Goal: Task Accomplishment & Management: Complete application form

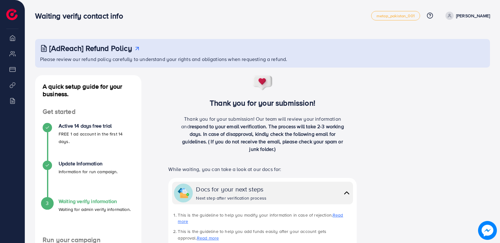
drag, startPoint x: 497, startPoint y: 67, endPoint x: 502, endPoint y: 178, distance: 111.8
click at [500, 178] on html "Waiting verify contact info metap_pakistan_001 Help Center Contact Support Plan…" at bounding box center [250, 121] width 500 height 243
click at [435, 144] on div "A quick setup guide for your business. Get started Active 14 days free trial FR…" at bounding box center [262, 236] width 465 height 323
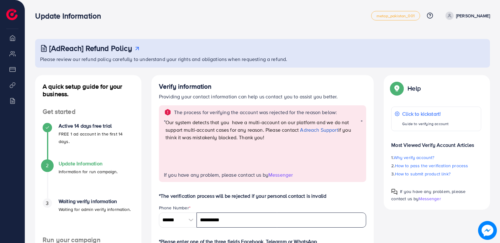
click at [261, 221] on input "**********" at bounding box center [282, 219] width 170 height 15
